Goal: Navigation & Orientation: Go to known website

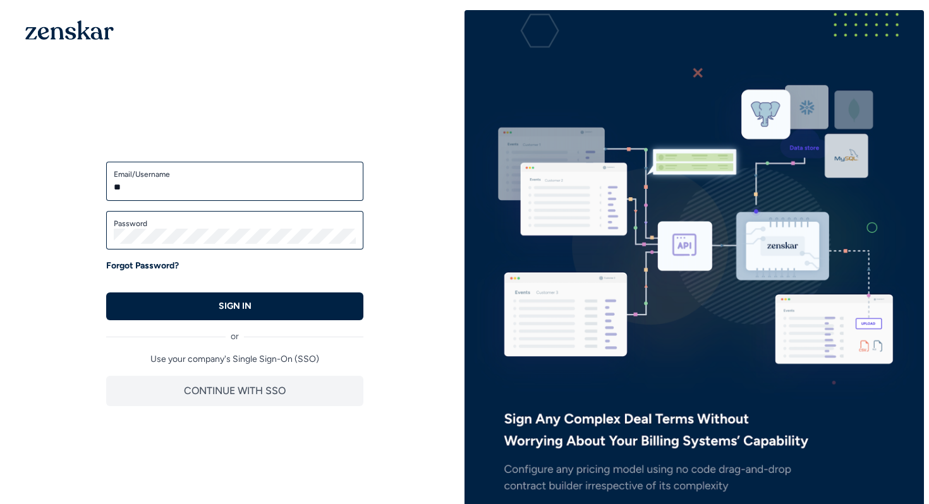
type input "**********"
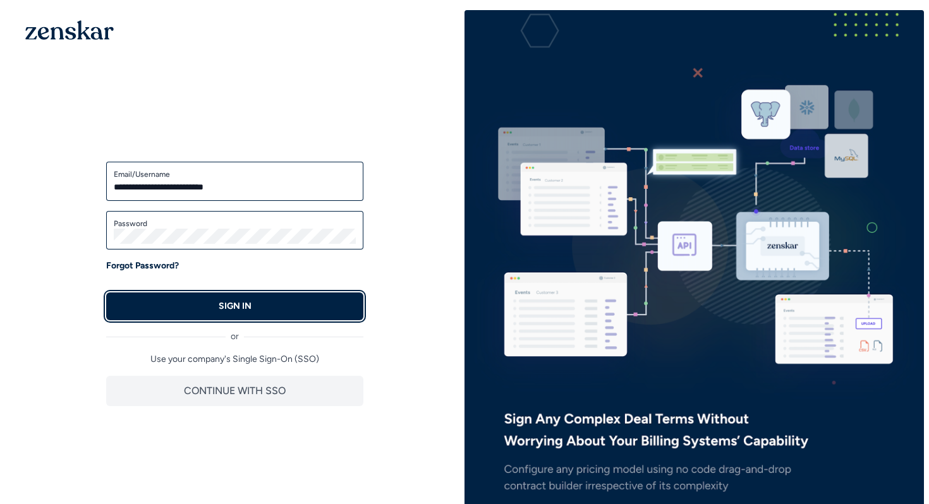
click at [181, 300] on button "SIGN IN" at bounding box center [234, 307] width 257 height 28
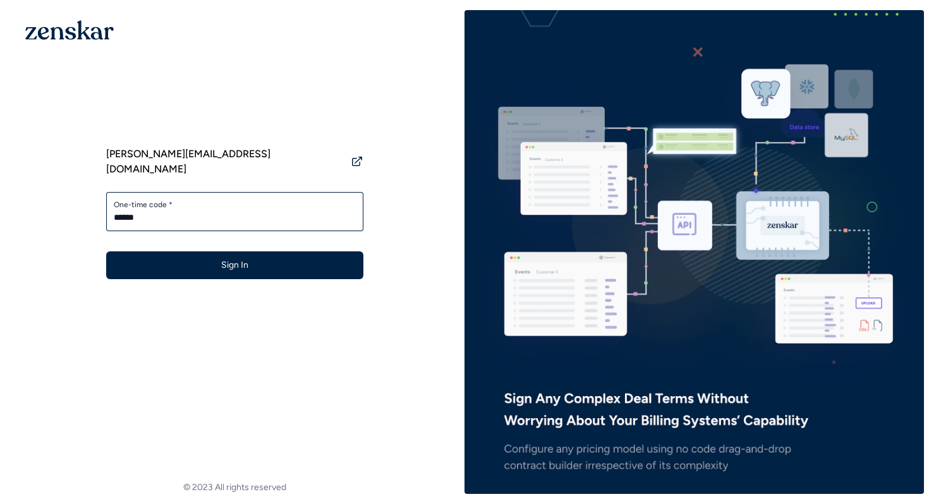
type input "******"
click at [106, 252] on button "Sign In" at bounding box center [234, 266] width 257 height 28
